Goal: Information Seeking & Learning: Learn about a topic

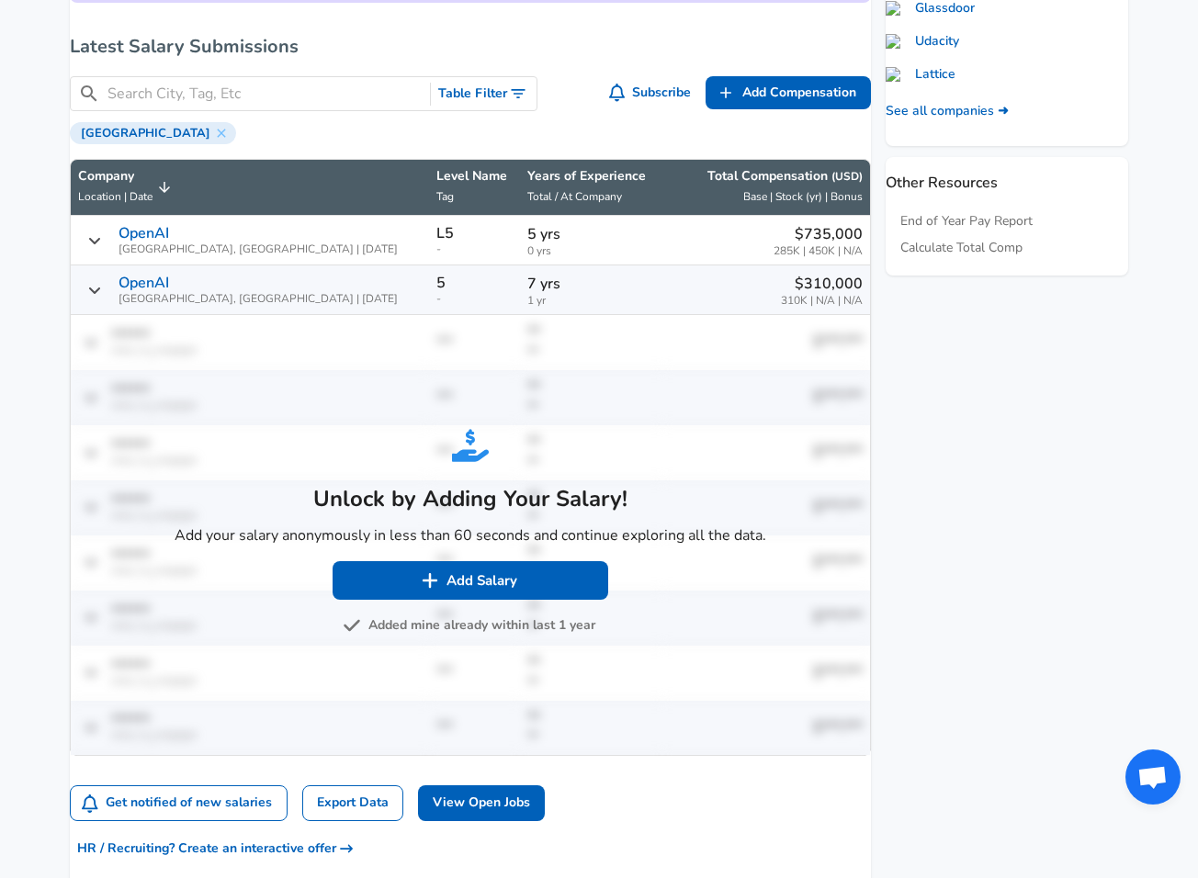
scroll to position [1172, 0]
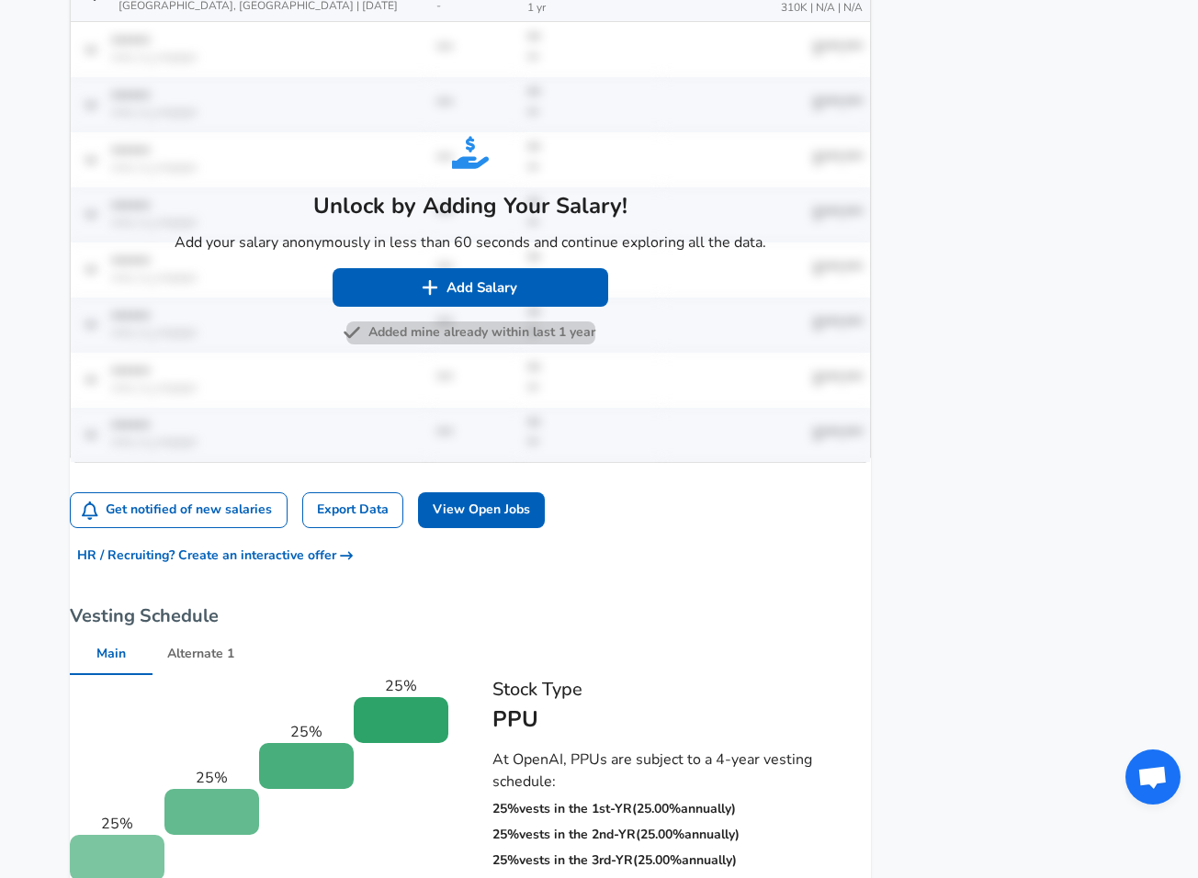
click at [435, 345] on button "Added mine already within last 1 year" at bounding box center [470, 333] width 249 height 23
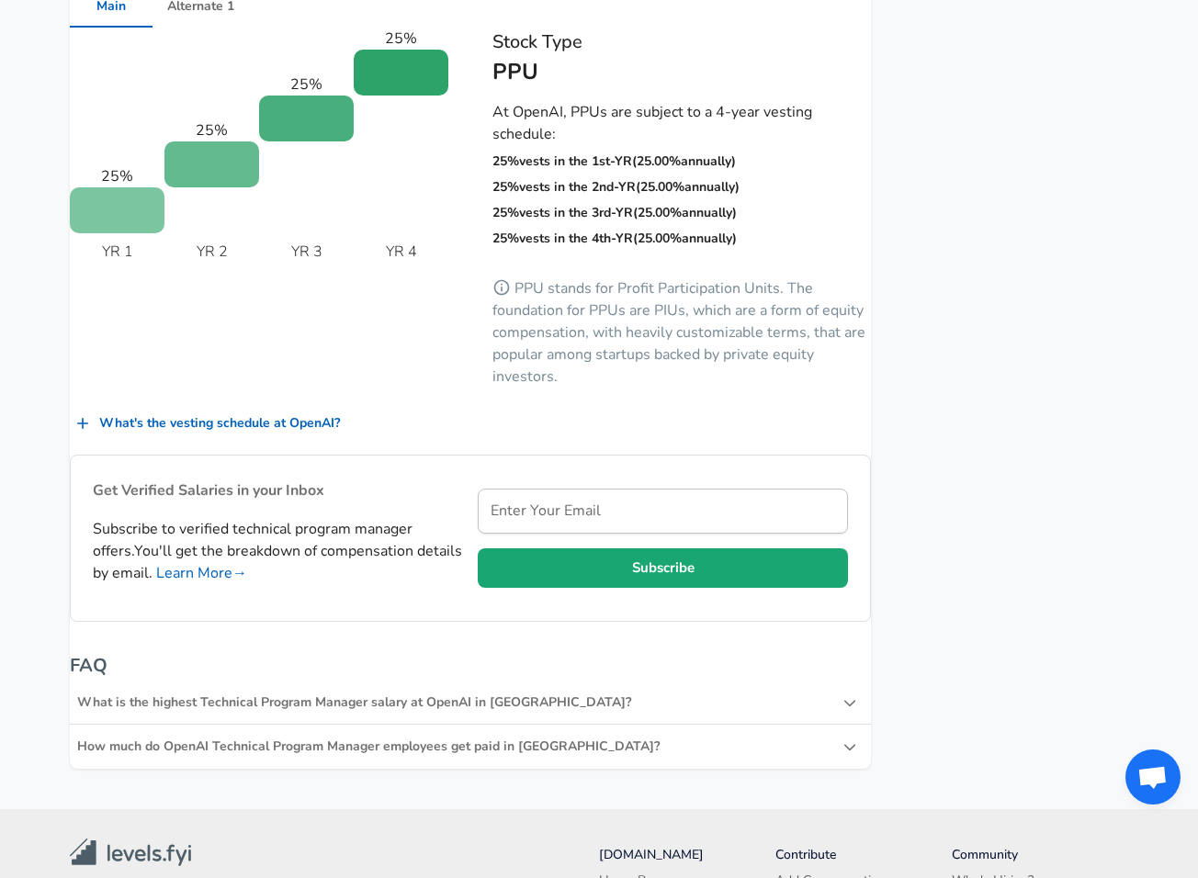
scroll to position [1913, 0]
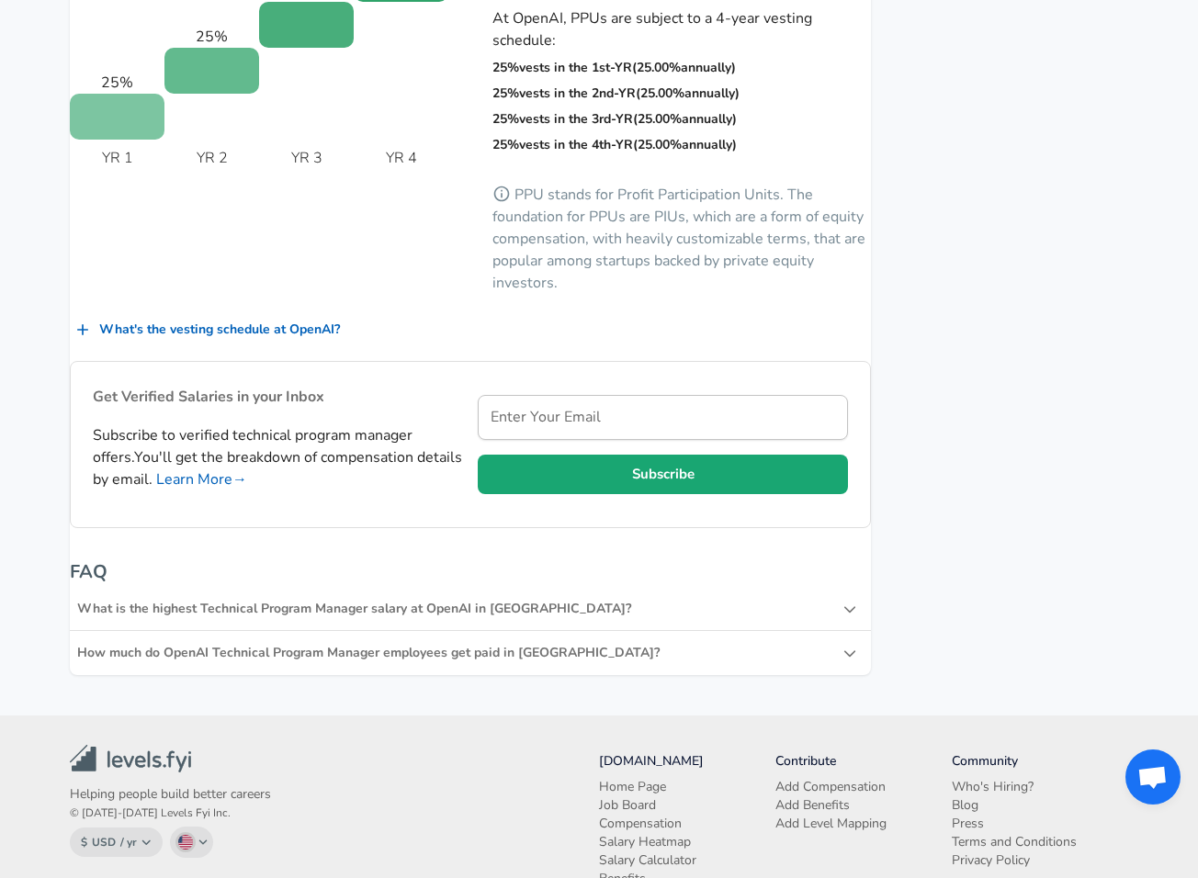
click at [293, 653] on div "How much do OpenAI Technical Program Manager employees get paid in [GEOGRAPHIC_…" at bounding box center [460, 653] width 766 height 18
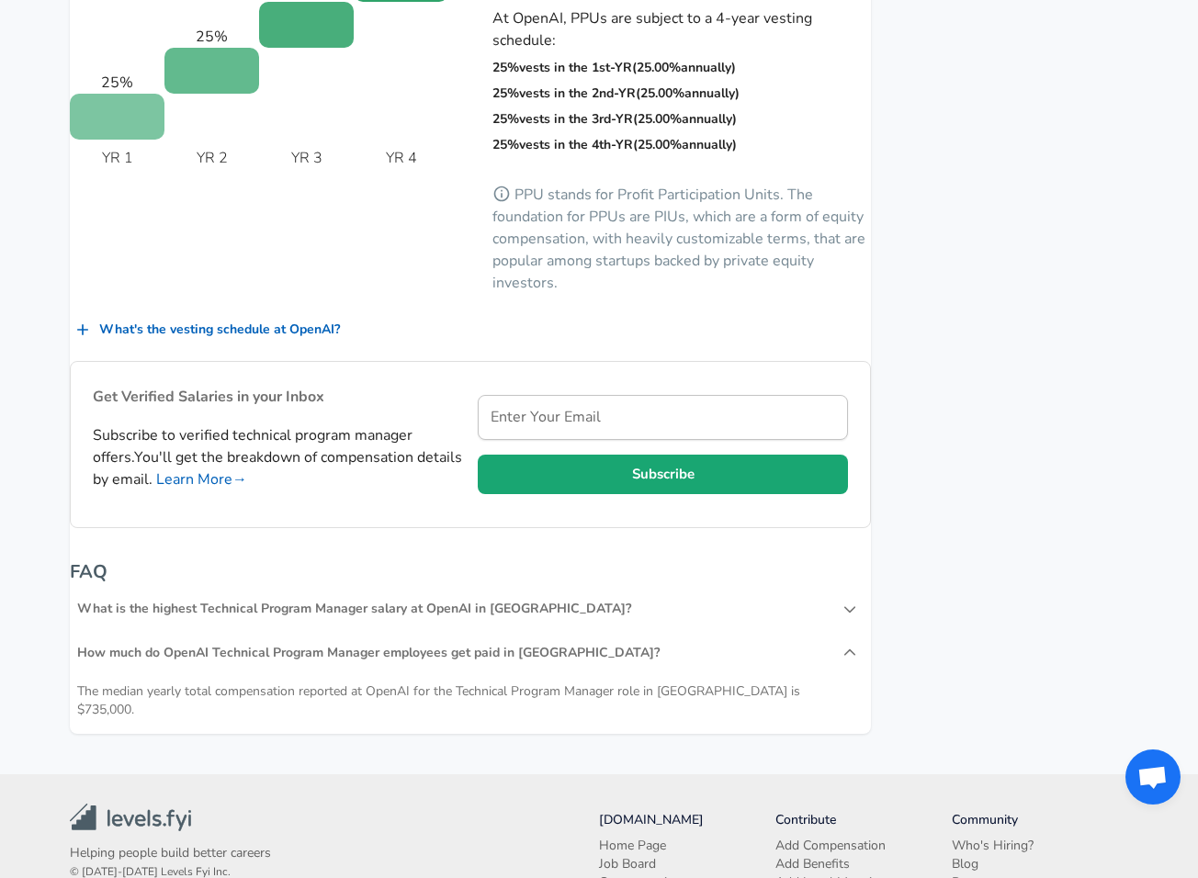
click at [293, 653] on div "How much do OpenAI Technical Program Manager employees get paid in [GEOGRAPHIC_…" at bounding box center [460, 653] width 766 height 18
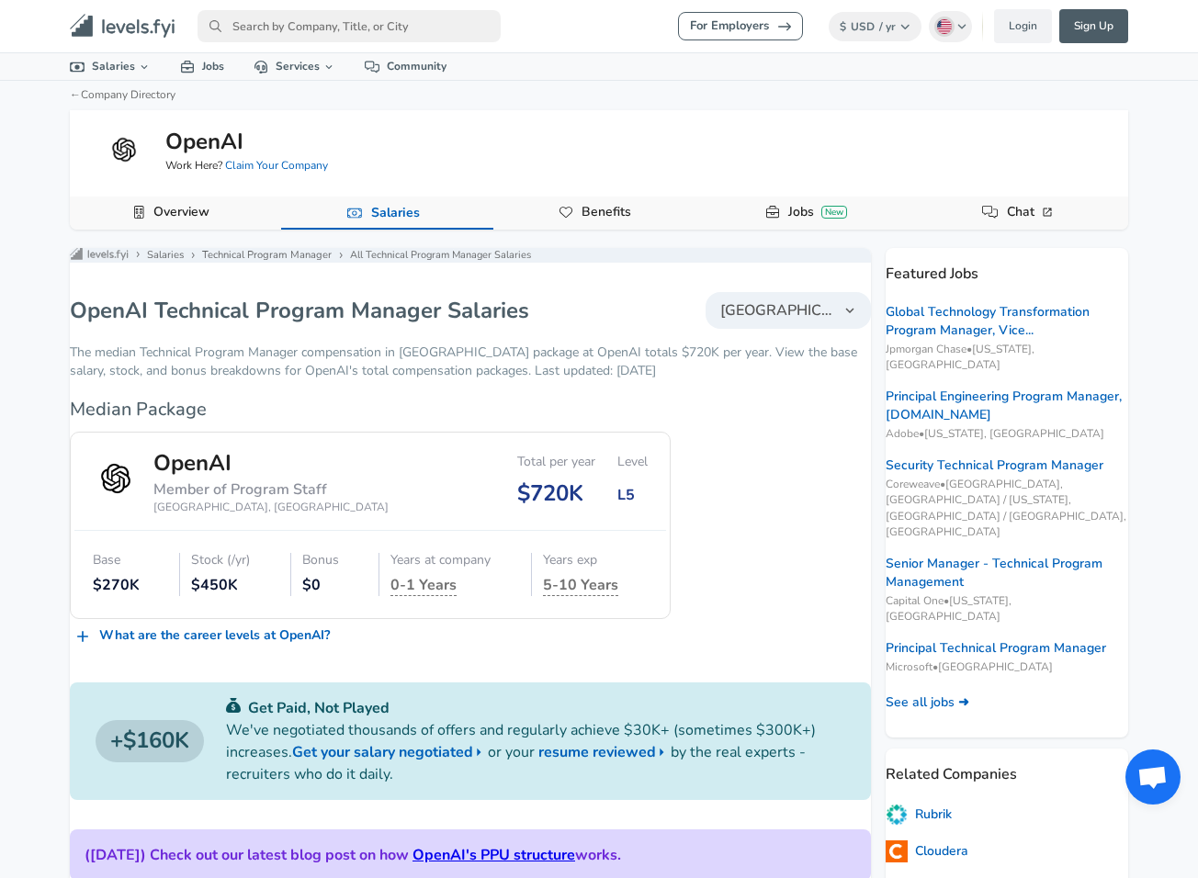
scroll to position [0, 0]
click at [618, 504] on div "L5" at bounding box center [633, 495] width 30 height 21
click at [607, 210] on link "Benefits" at bounding box center [606, 212] width 64 height 31
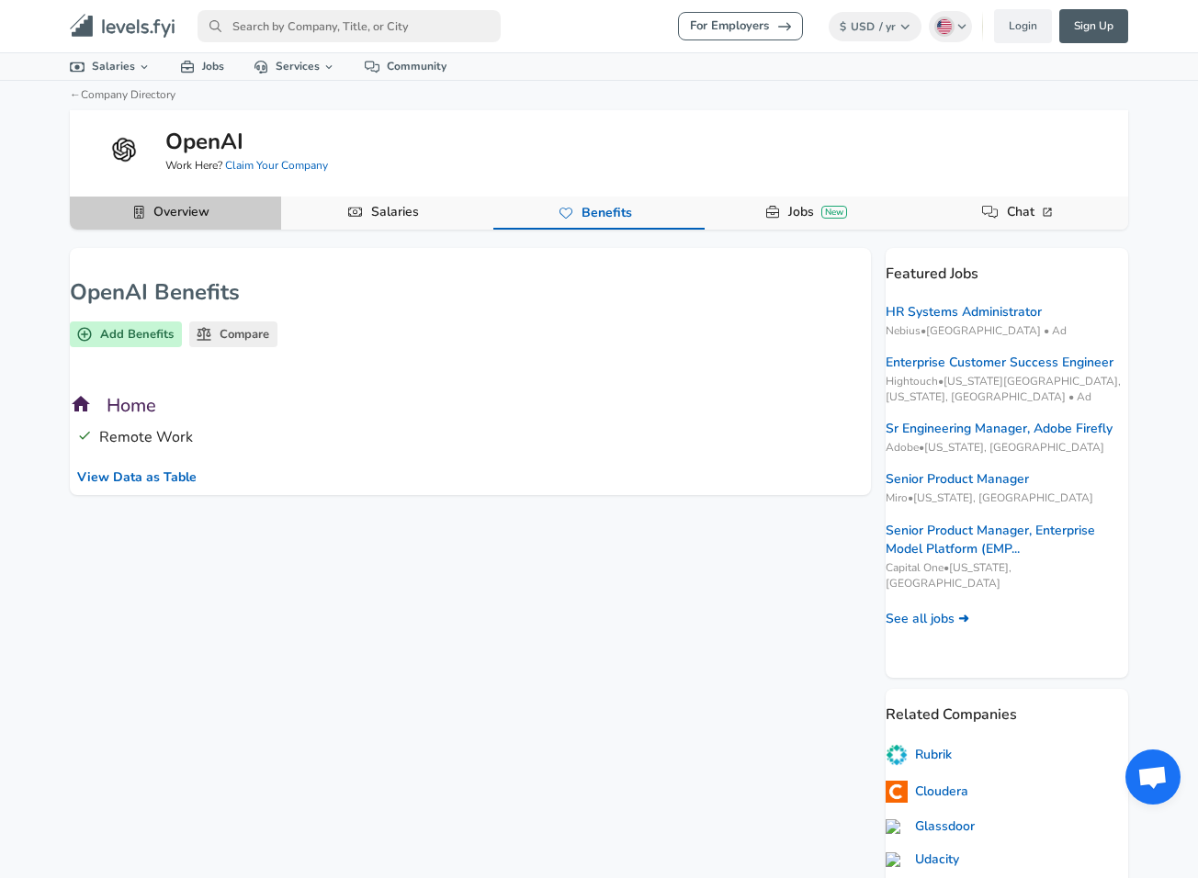
click at [175, 218] on link "Overview" at bounding box center [181, 212] width 71 height 31
